Goal: Information Seeking & Learning: Learn about a topic

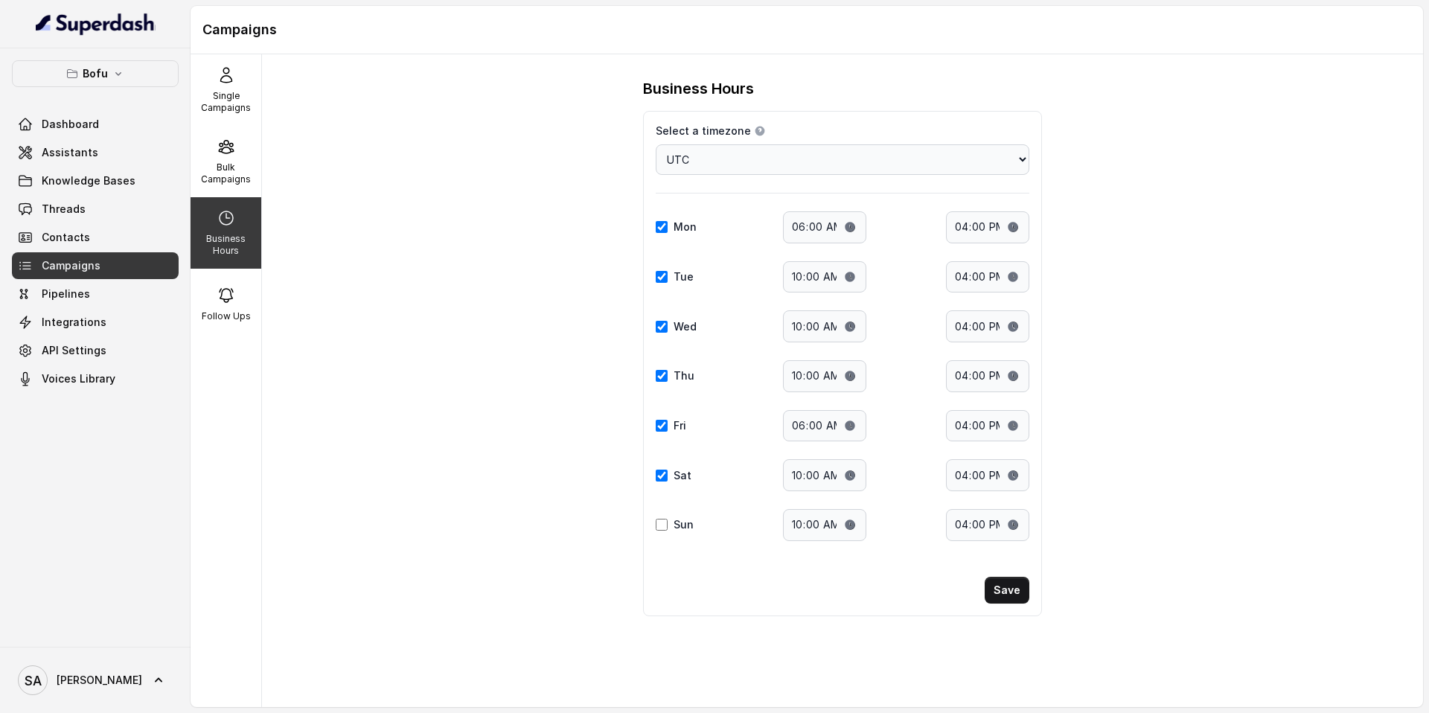
select select "UTC"
click at [217, 109] on p "Single Campaigns" at bounding box center [225, 102] width 59 height 24
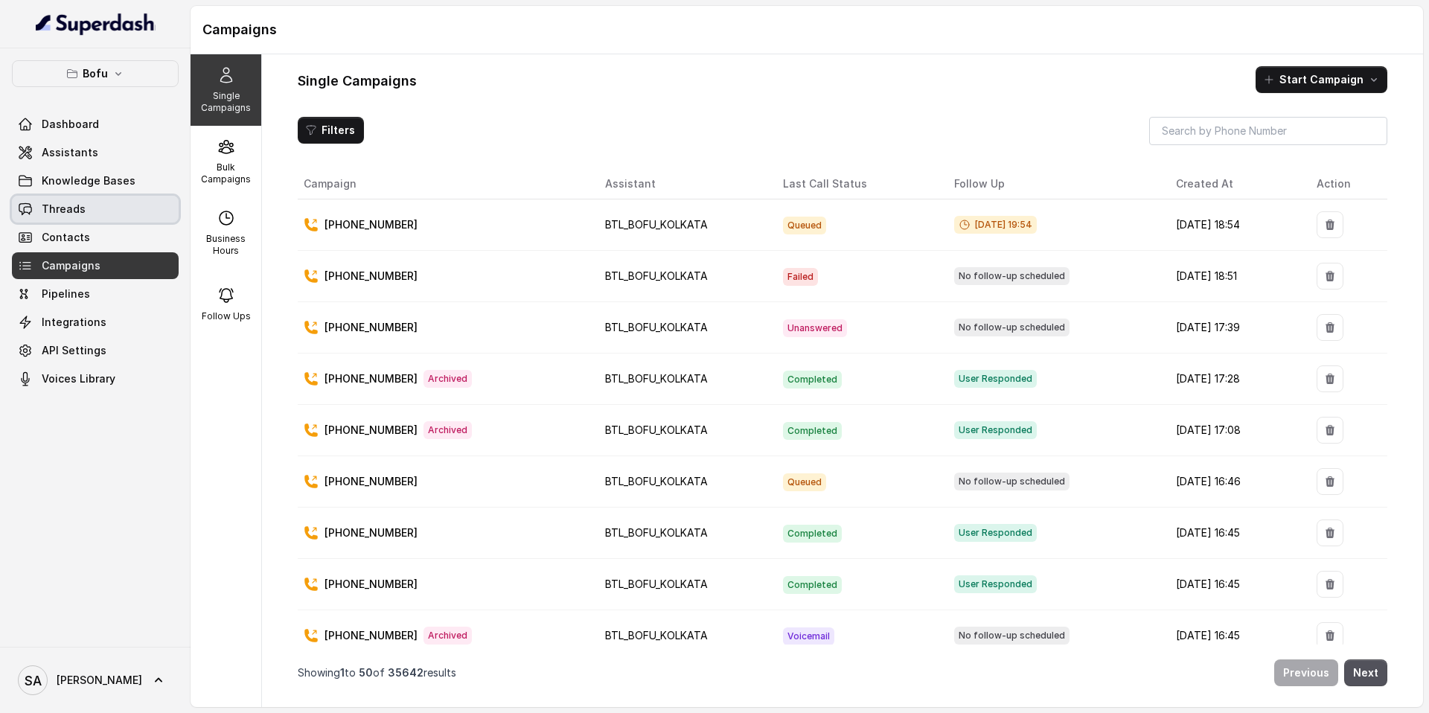
click at [68, 208] on span "Threads" at bounding box center [64, 209] width 44 height 15
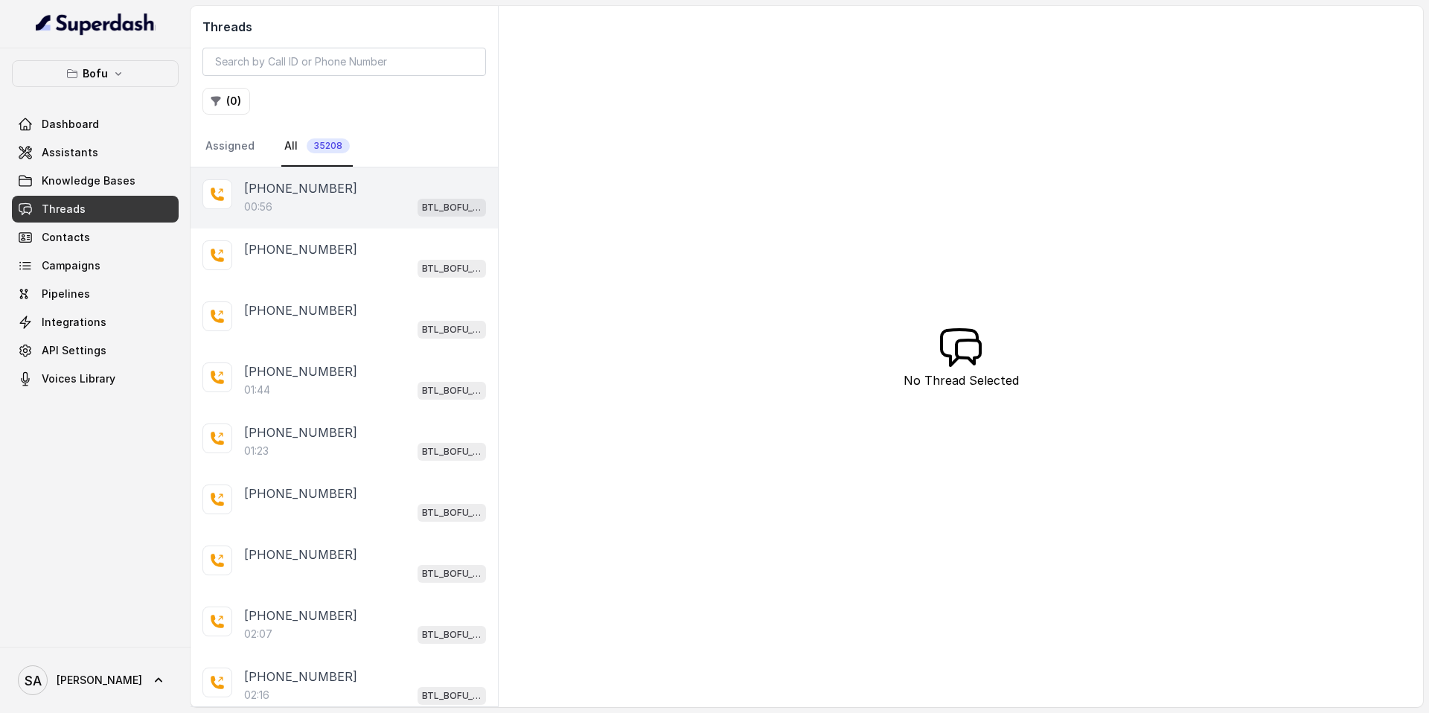
click at [301, 204] on div "00:56 BTL_BOFU_KOLKATA" at bounding box center [365, 206] width 242 height 19
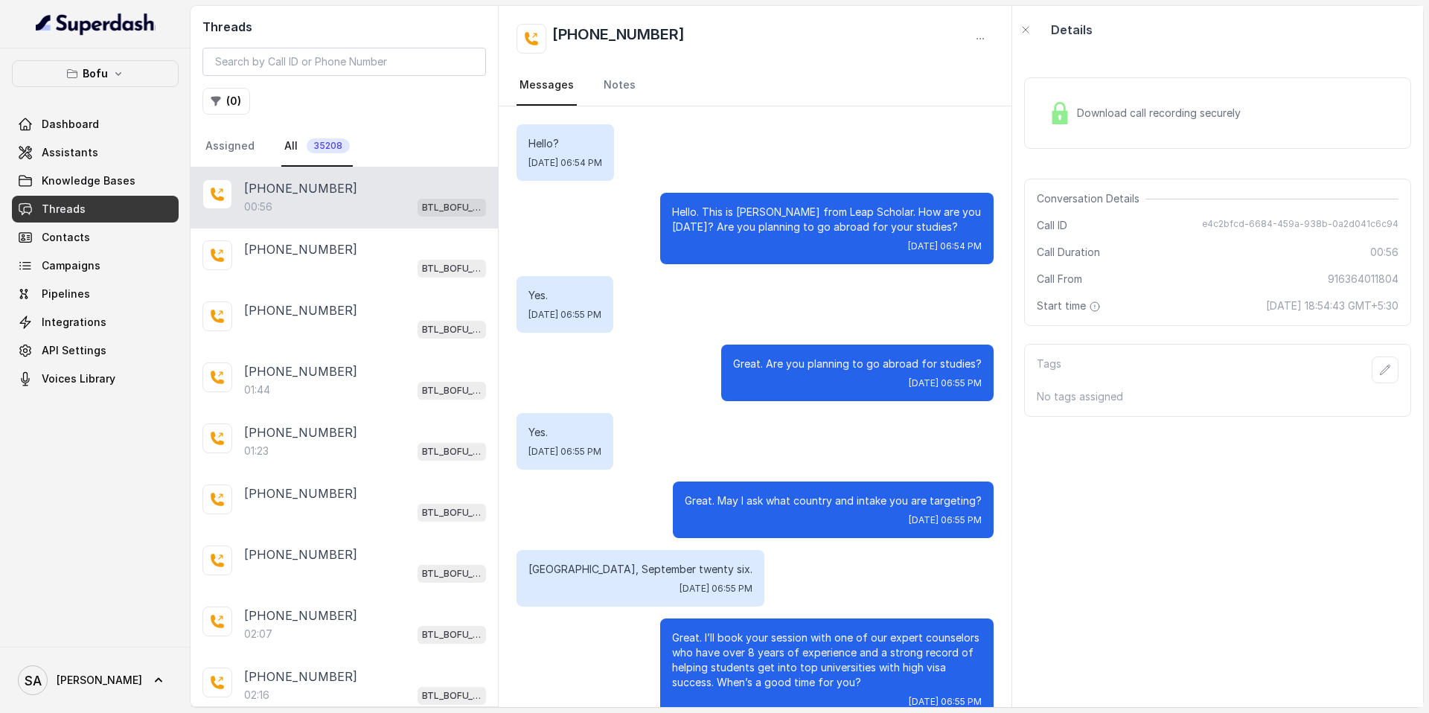
scroll to position [182, 0]
